Goal: Task Accomplishment & Management: Use online tool/utility

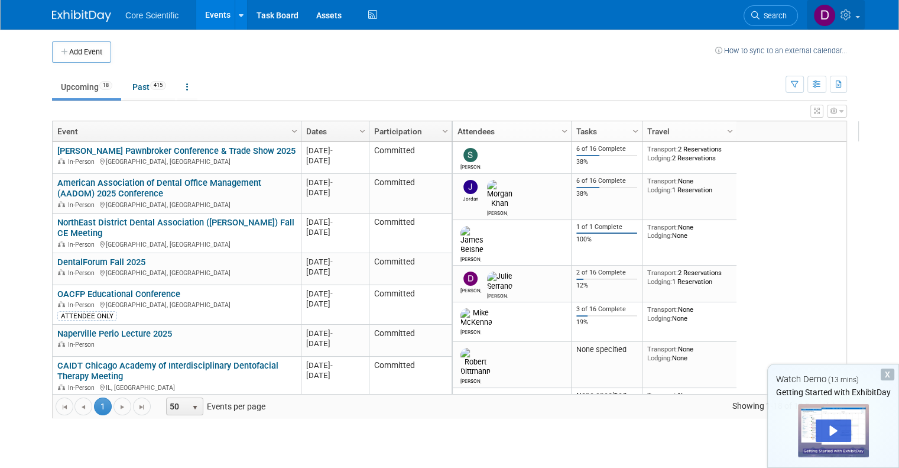
click at [865, 14] on link at bounding box center [836, 15] width 58 height 30
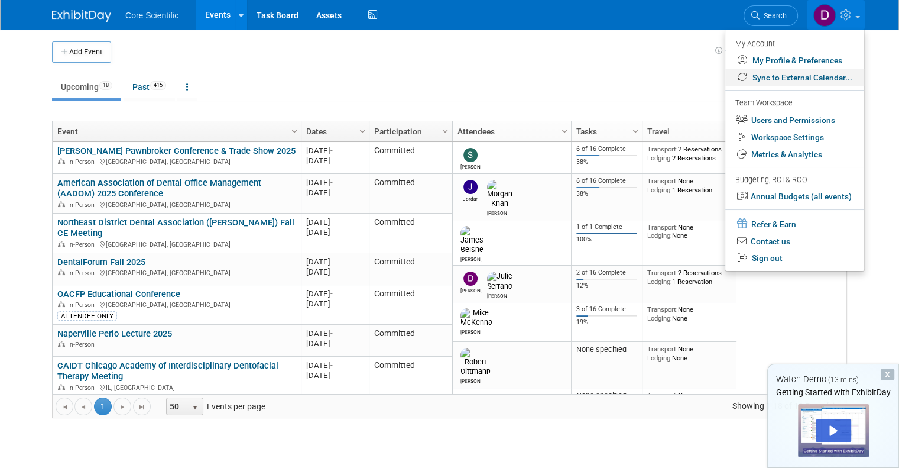
click at [823, 83] on link "Sync to External Calendar..." at bounding box center [794, 77] width 139 height 17
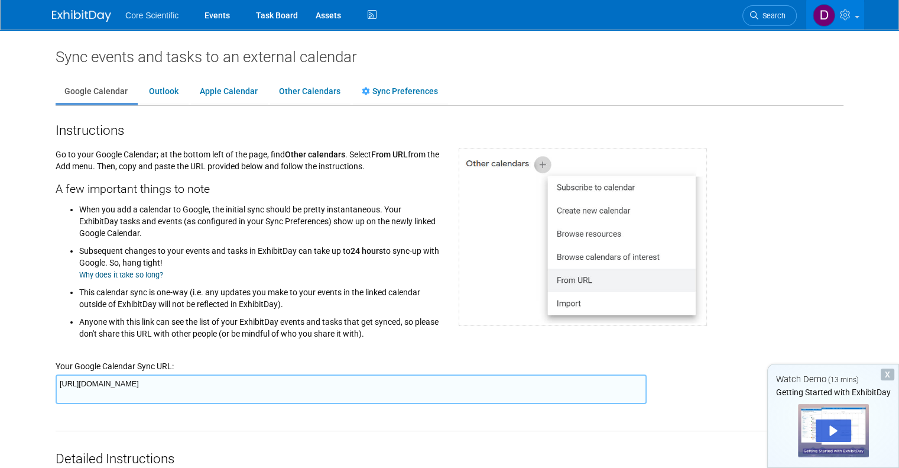
click at [267, 382] on textarea "[URL][DOMAIN_NAME]" at bounding box center [351, 389] width 591 height 30
click at [267, 382] on textarea "https://www.exhibitday.com/Sync/iCal/?lt=g&uw=75249&k=4ad315aa-2744-4393-8512-4…" at bounding box center [351, 389] width 591 height 30
click at [59, 12] on img at bounding box center [81, 16] width 59 height 12
